Goal: Information Seeking & Learning: Learn about a topic

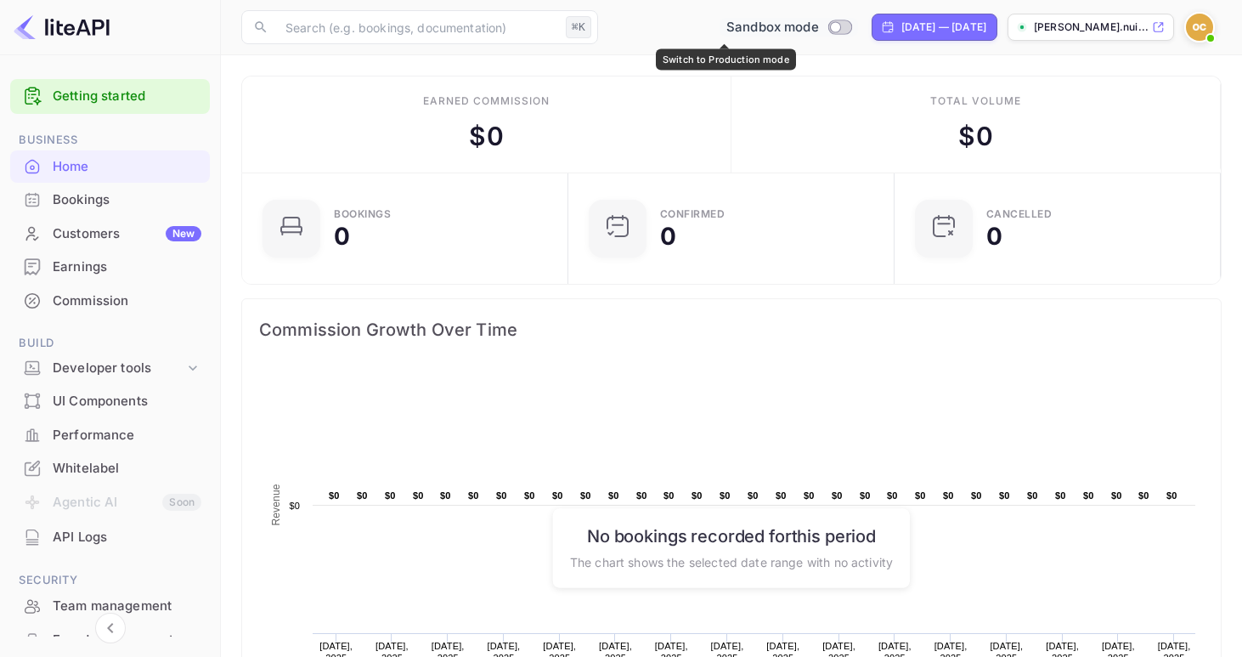
click at [818, 21] on input "Switch to Production mode" at bounding box center [835, 26] width 34 height 11
checkbox input "false"
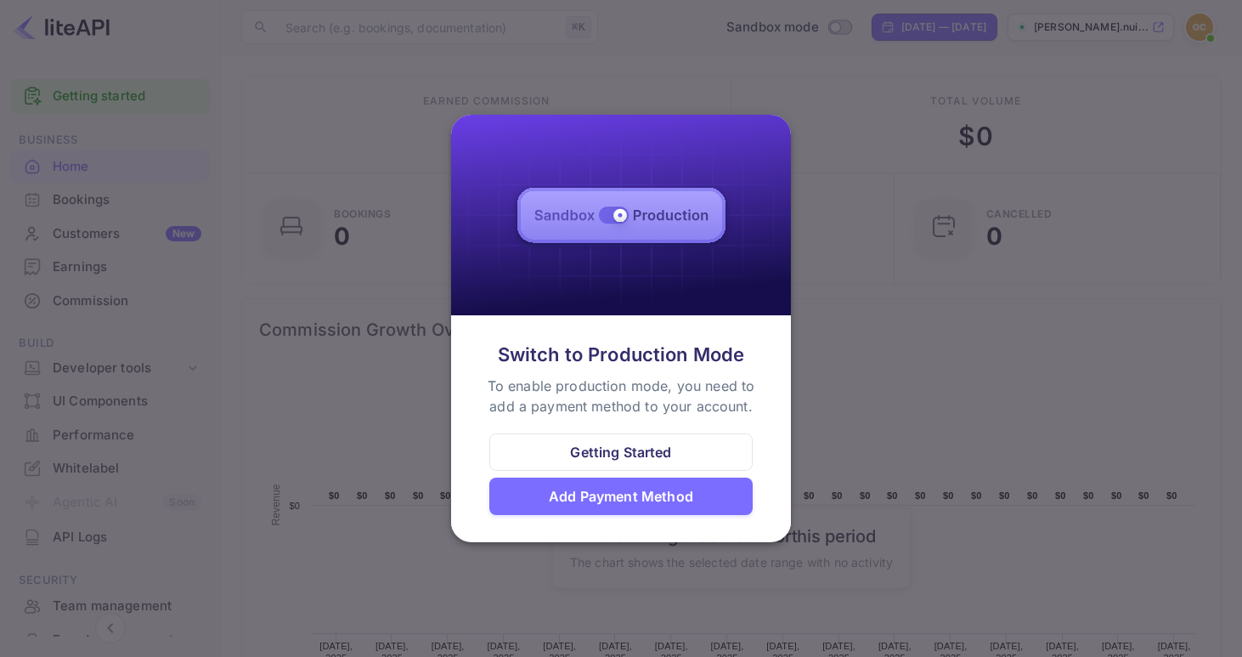
click at [886, 404] on div at bounding box center [621, 328] width 1242 height 657
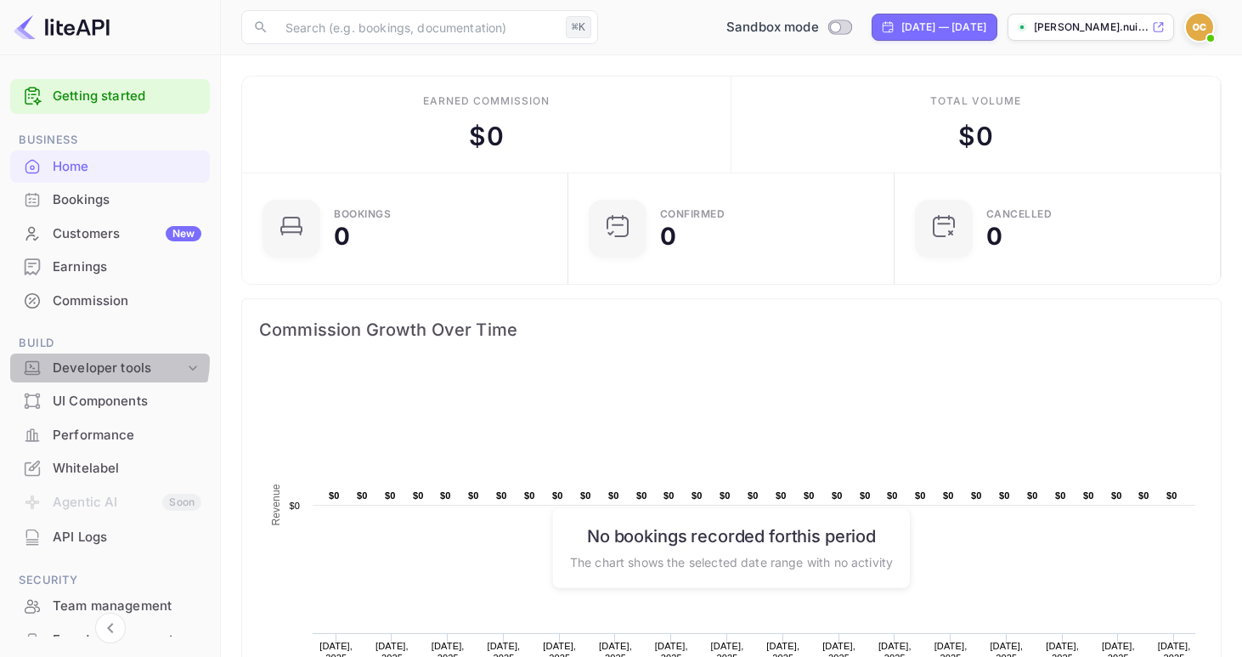
click at [108, 360] on div "Developer tools" at bounding box center [119, 369] width 132 height 20
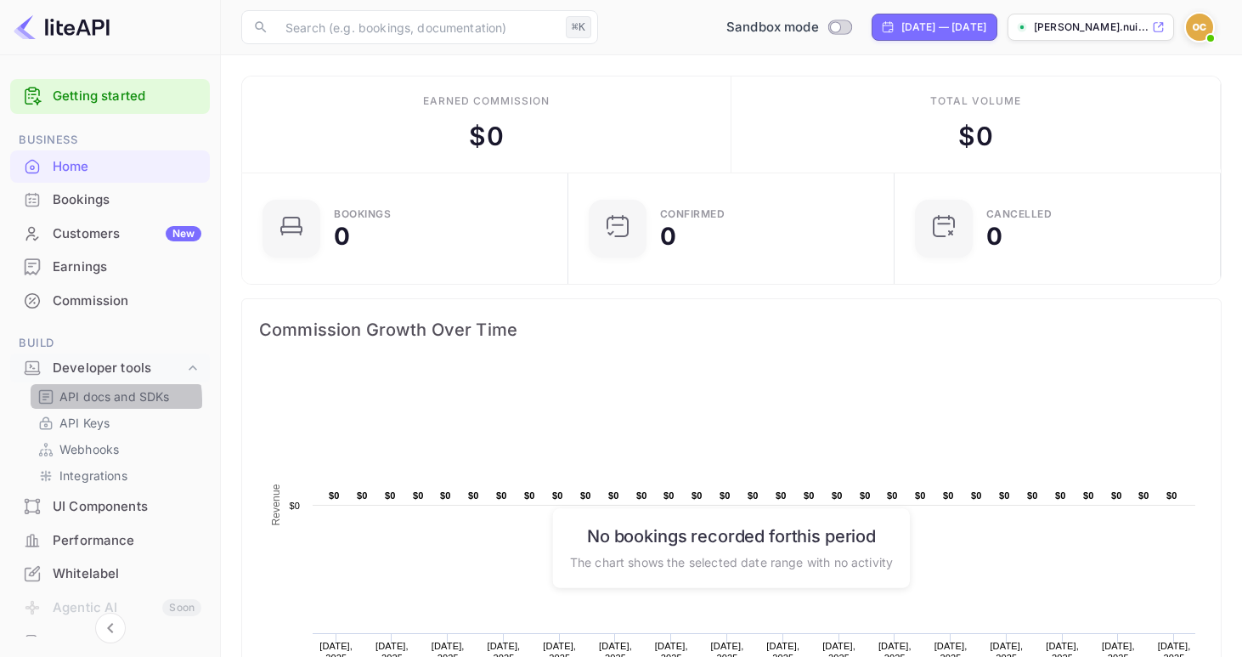
click at [99, 400] on p "API docs and SDKs" at bounding box center [114, 396] width 110 height 18
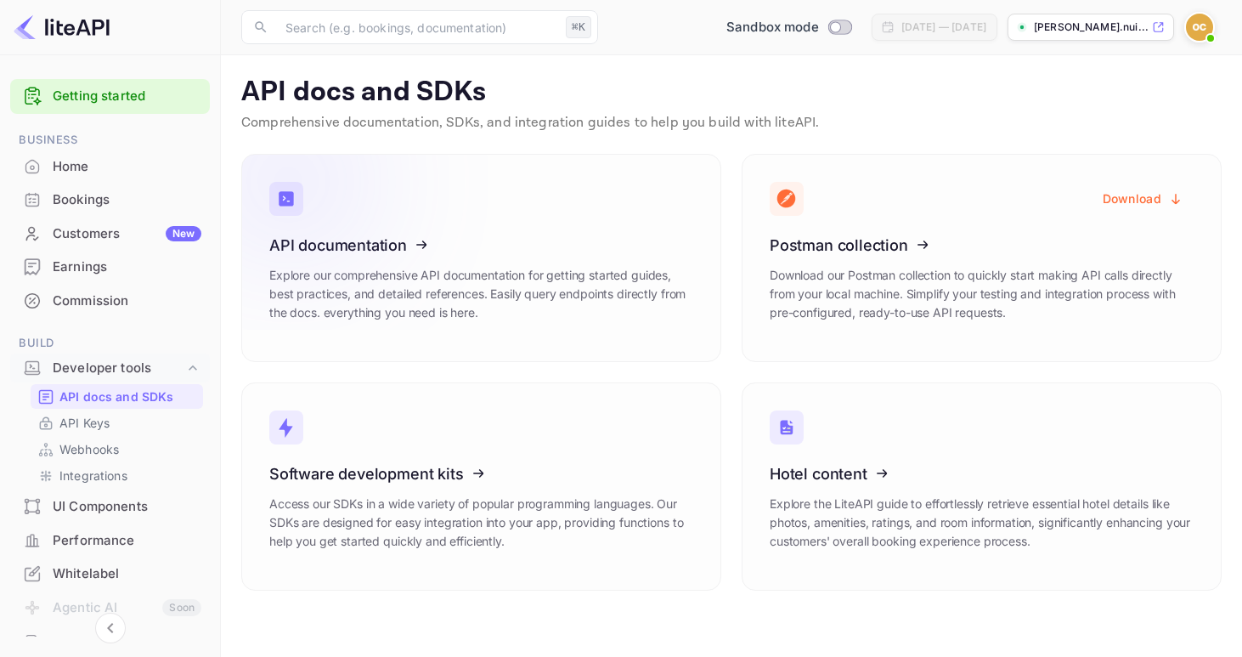
click at [553, 284] on p "Explore our comprehensive API documentation for getting started guides, best pr…" at bounding box center [481, 294] width 424 height 56
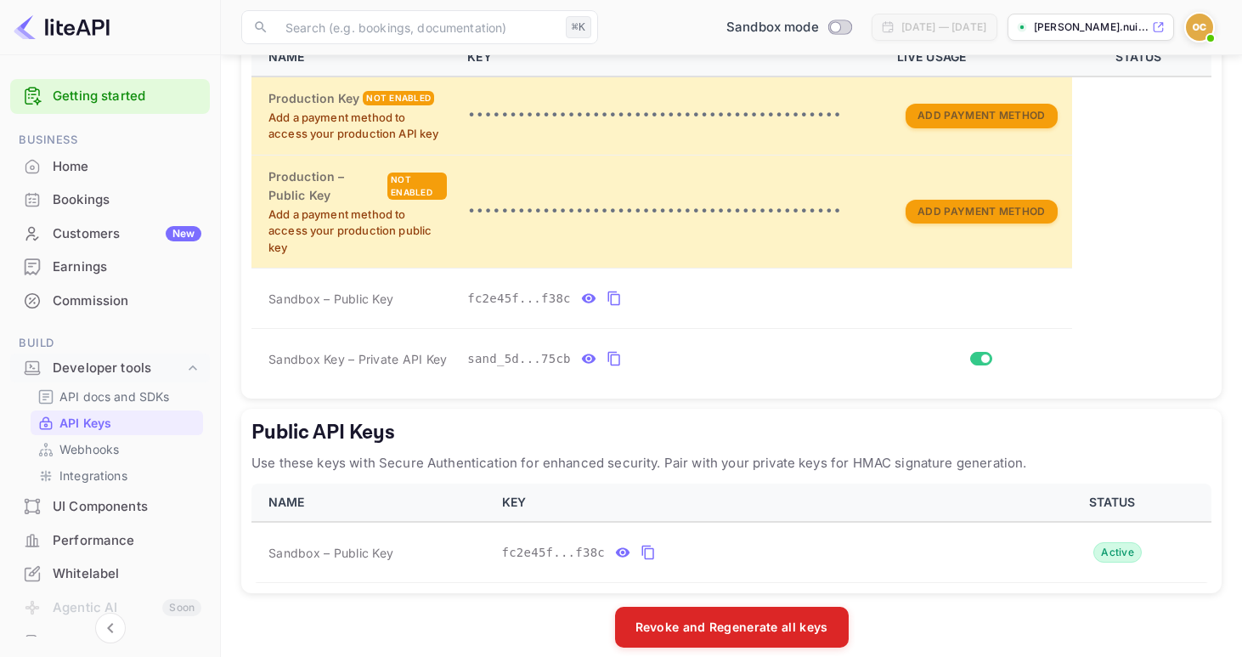
scroll to position [253, 0]
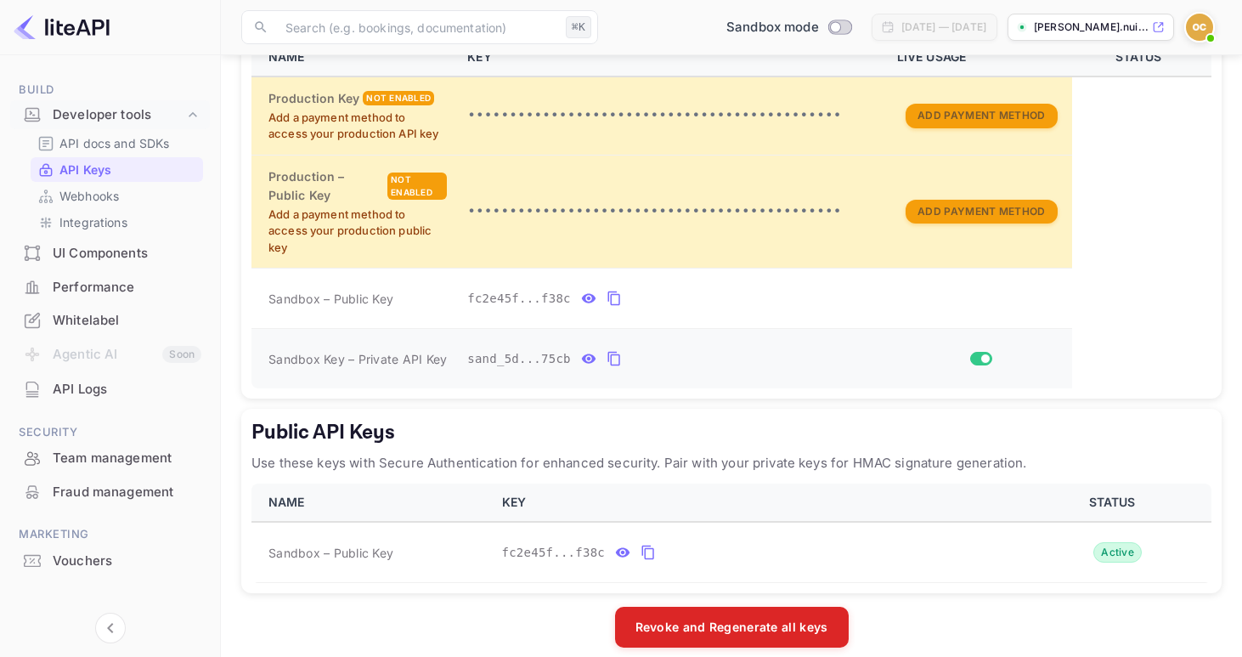
click at [619, 361] on icon "private api keys table" at bounding box center [614, 358] width 15 height 20
